Goal: Task Accomplishment & Management: Use online tool/utility

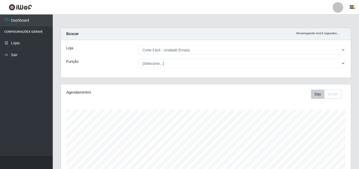
select select "201"
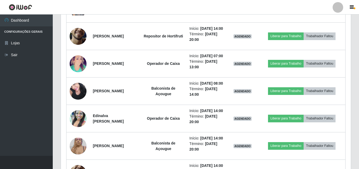
scroll to position [510, 0]
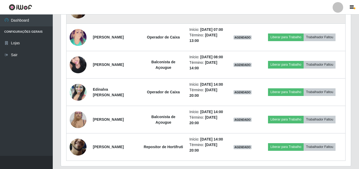
click at [70, 29] on img at bounding box center [78, 10] width 17 height 38
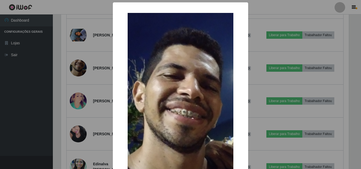
click at [83, 64] on div "× OK Cancel" at bounding box center [180, 84] width 361 height 169
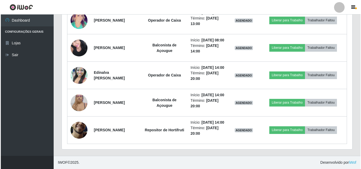
scroll to position [616, 0]
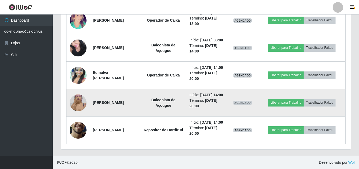
click at [82, 94] on img at bounding box center [78, 103] width 17 height 22
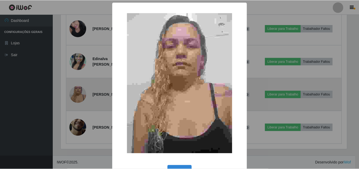
scroll to position [110, 288]
click at [82, 94] on div "× OK Cancel" at bounding box center [180, 84] width 361 height 169
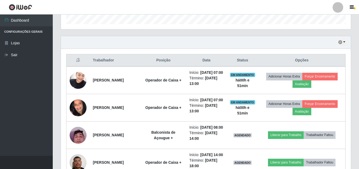
scroll to position [140, 0]
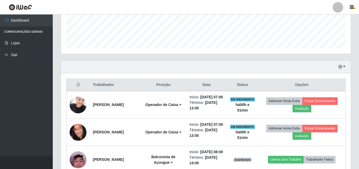
click at [347, 67] on div "Hoje 1 dia 3 dias 1 Semana Não encerrados" at bounding box center [206, 67] width 290 height 13
click at [345, 67] on button "button" at bounding box center [342, 67] width 7 height 6
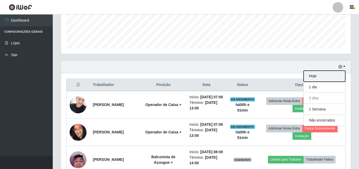
click at [328, 72] on button "Hoje" at bounding box center [325, 76] width 42 height 11
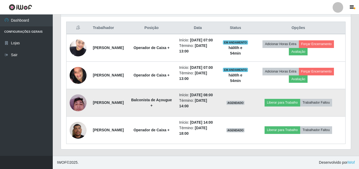
scroll to position [219, 0]
click at [288, 99] on button "Liberar para Trabalho" at bounding box center [283, 102] width 36 height 7
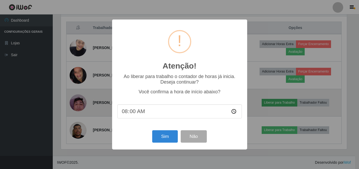
scroll to position [110, 288]
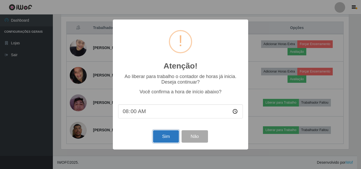
click at [160, 138] on button "Sim" at bounding box center [166, 136] width 26 height 12
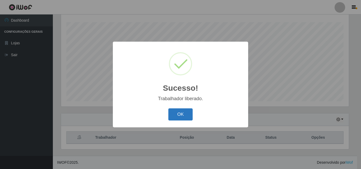
click at [170, 111] on button "OK" at bounding box center [180, 115] width 25 height 12
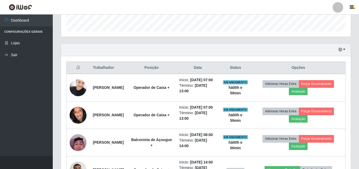
scroll to position [167, 0]
